Goal: Find specific page/section: Find specific page/section

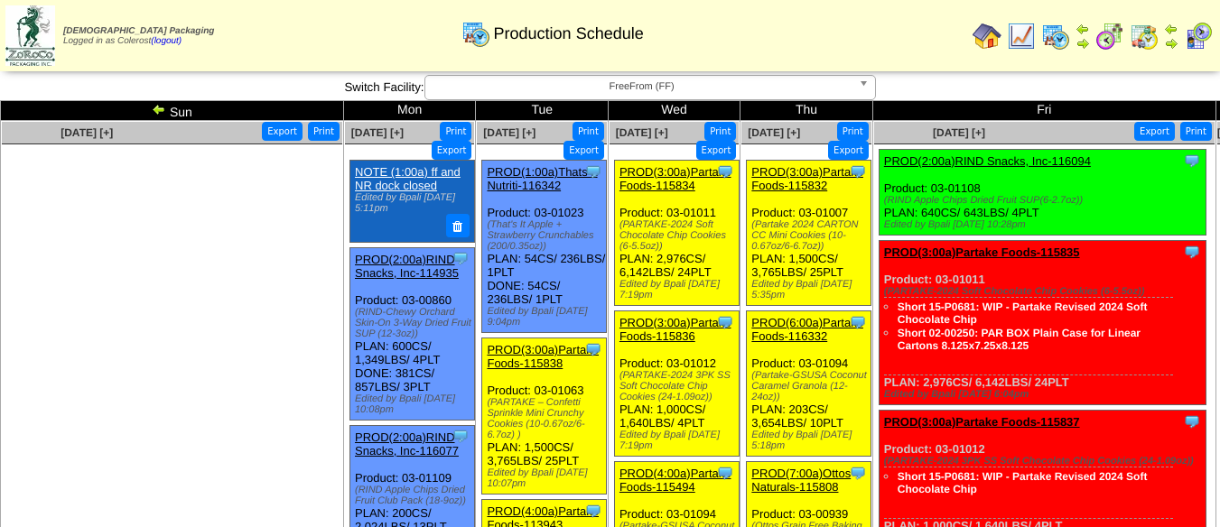
click at [681, 79] on span "FreeFrom (FF)" at bounding box center [642, 87] width 419 height 22
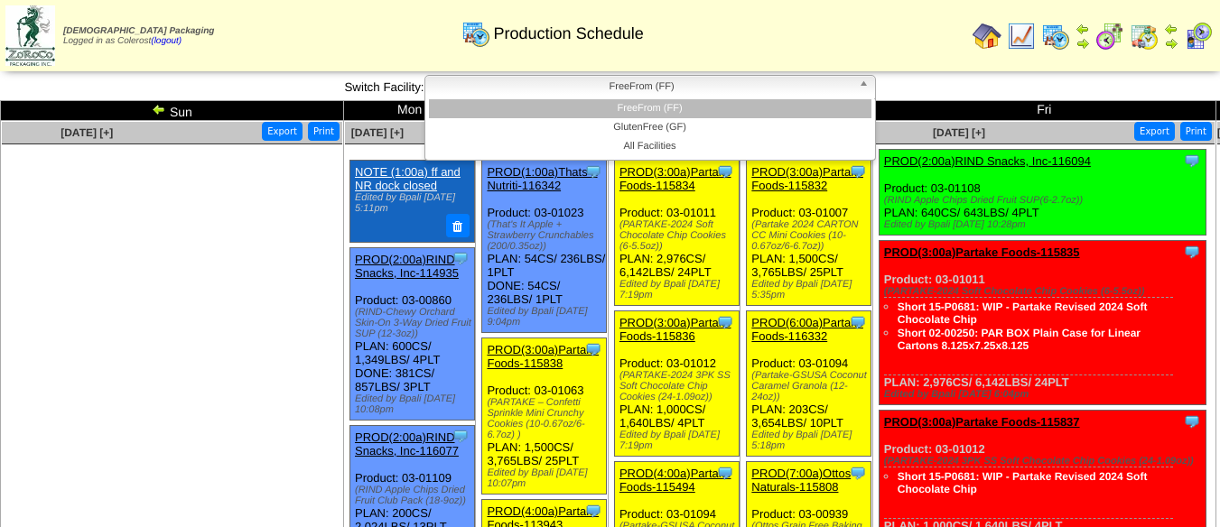
click at [668, 126] on li "GlutenFree (GF)" at bounding box center [650, 127] width 443 height 19
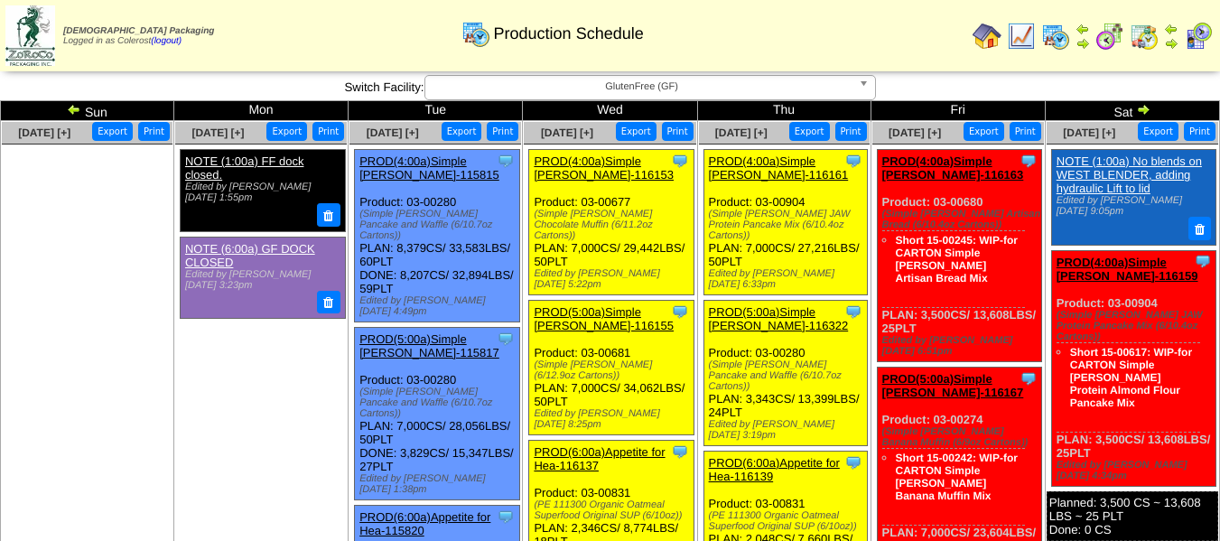
drag, startPoint x: 592, startPoint y: 89, endPoint x: 594, endPoint y: 98, distance: 9.4
click at [592, 89] on span "GlutenFree (GF)" at bounding box center [642, 87] width 419 height 22
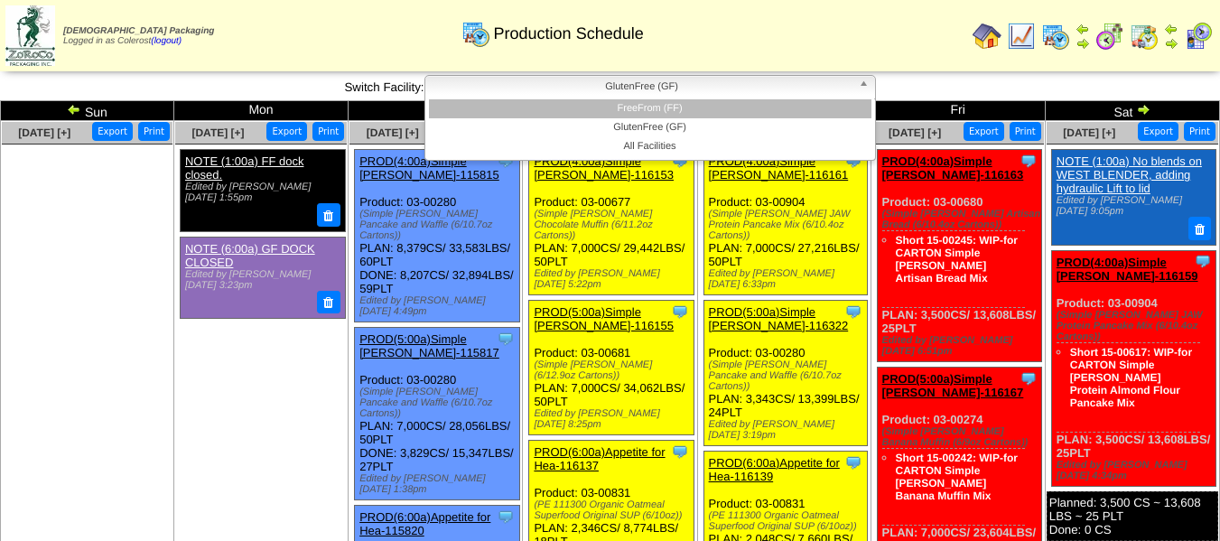
click at [594, 103] on li "FreeFrom (FF)" at bounding box center [650, 108] width 443 height 19
